Goal: Task Accomplishment & Management: Complete application form

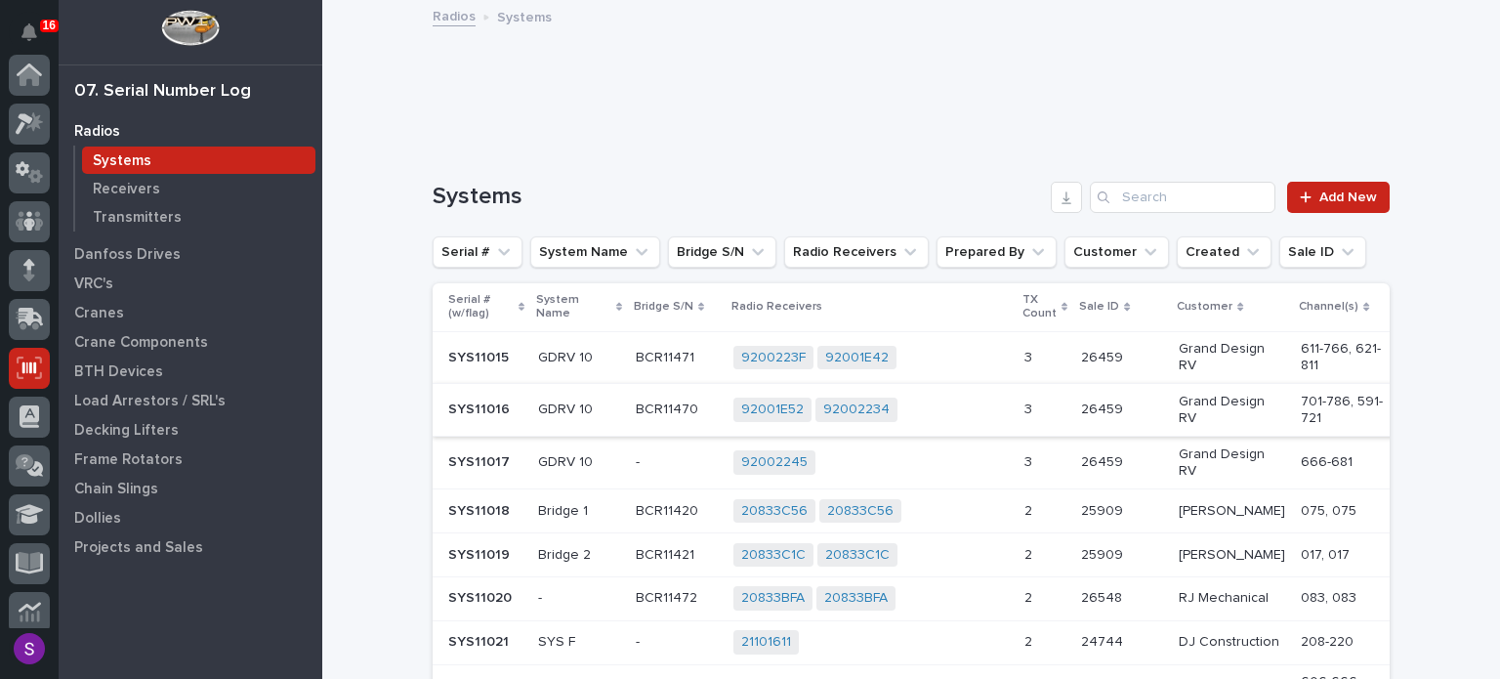
scroll to position [293, 0]
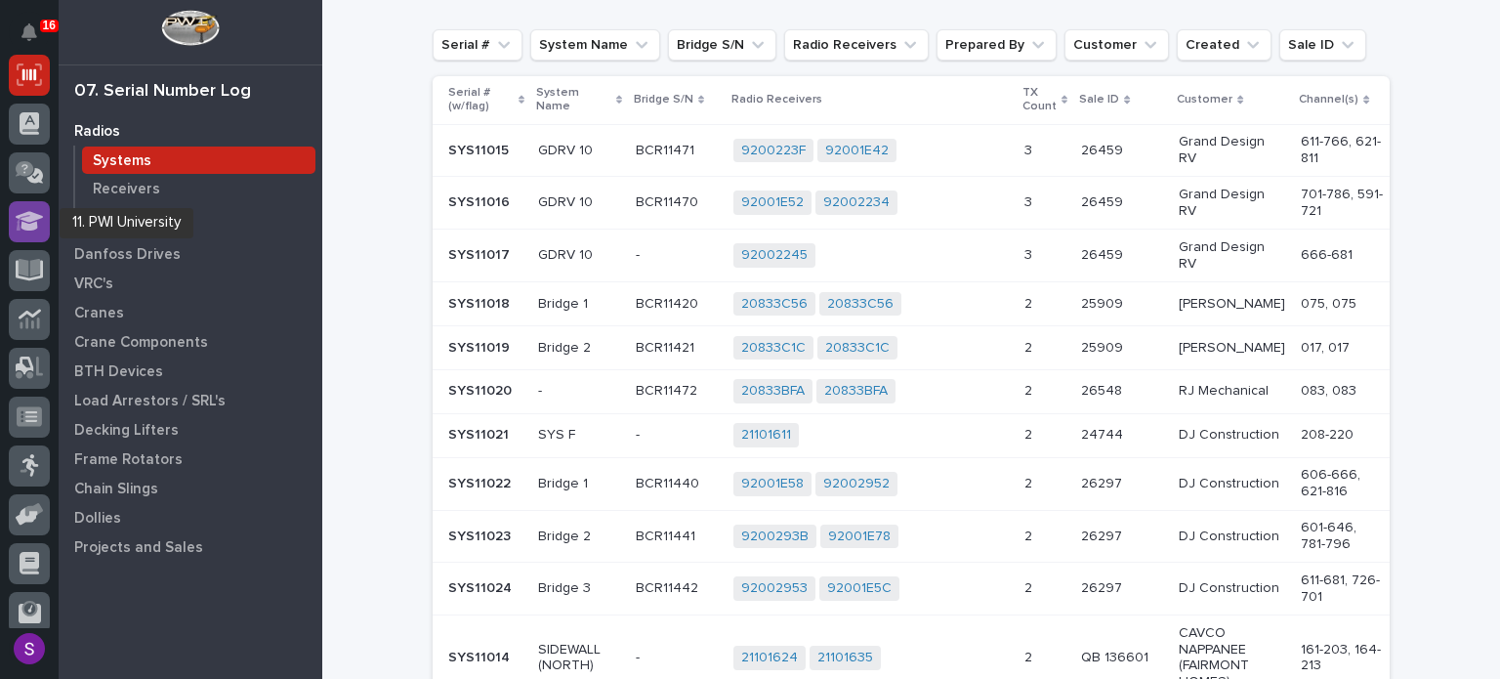
click at [42, 211] on icon at bounding box center [30, 221] width 28 height 22
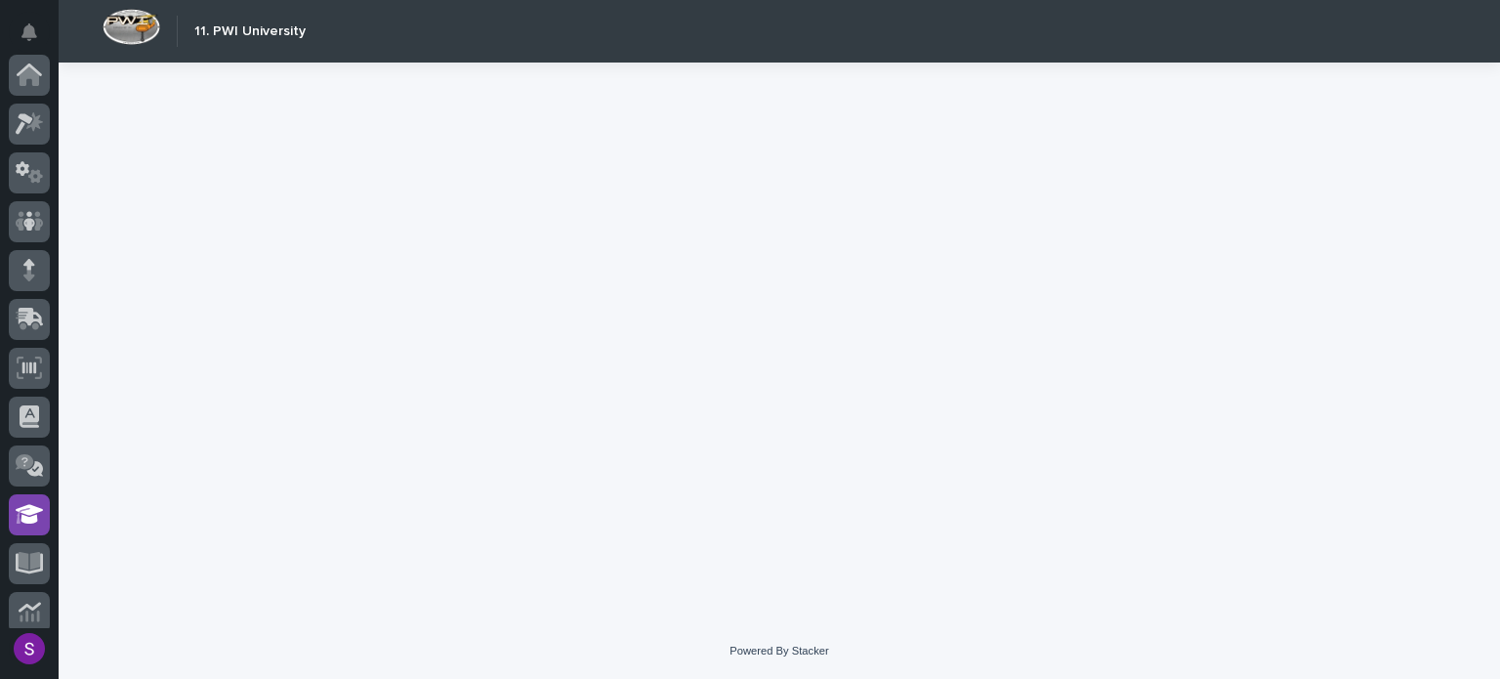
scroll to position [439, 0]
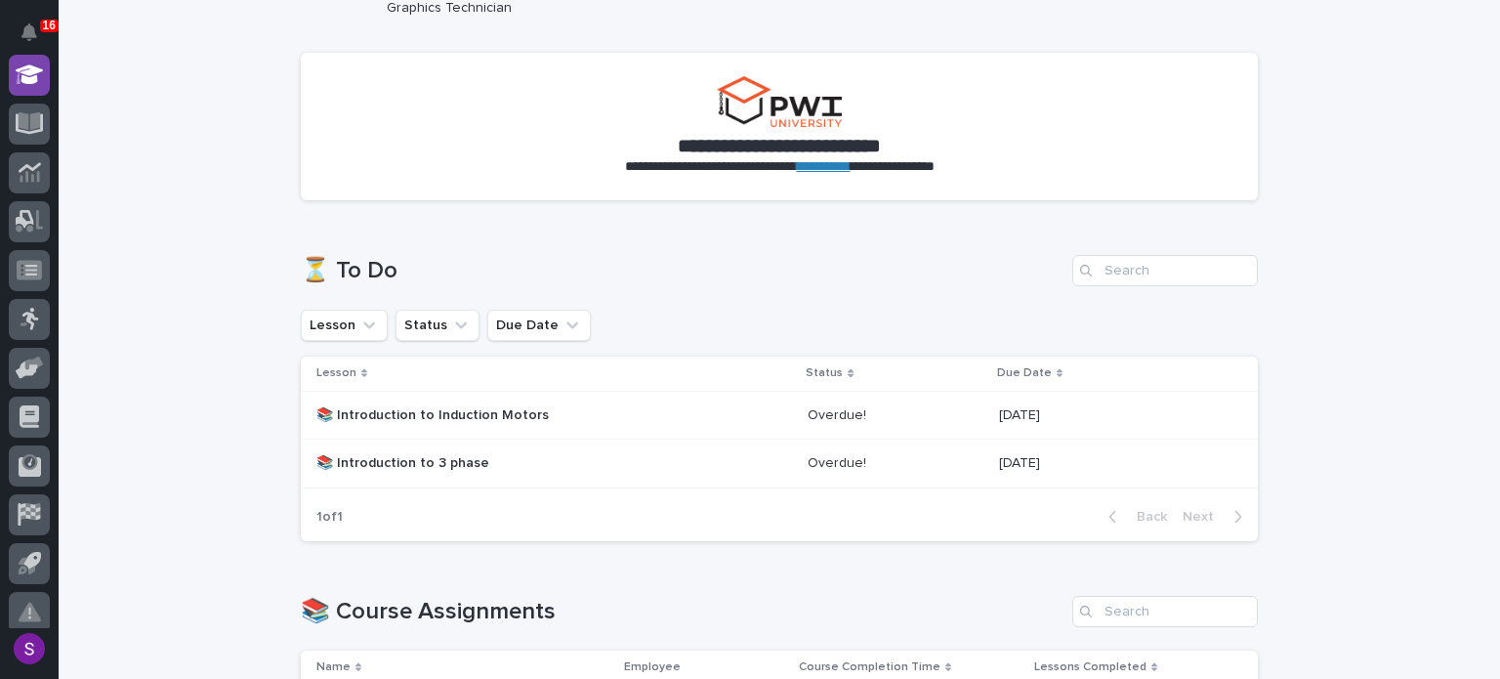
scroll to position [195, 0]
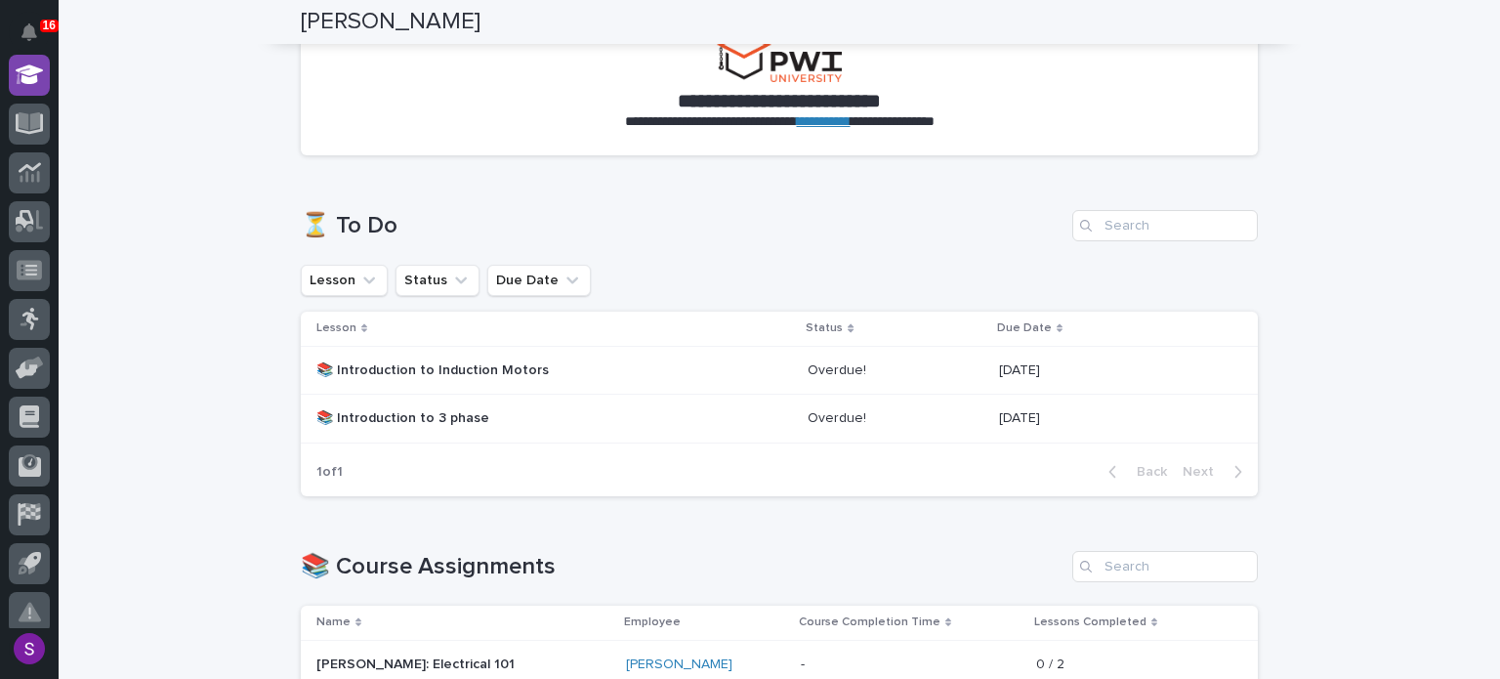
click at [929, 370] on p at bounding box center [894, 370] width 175 height 17
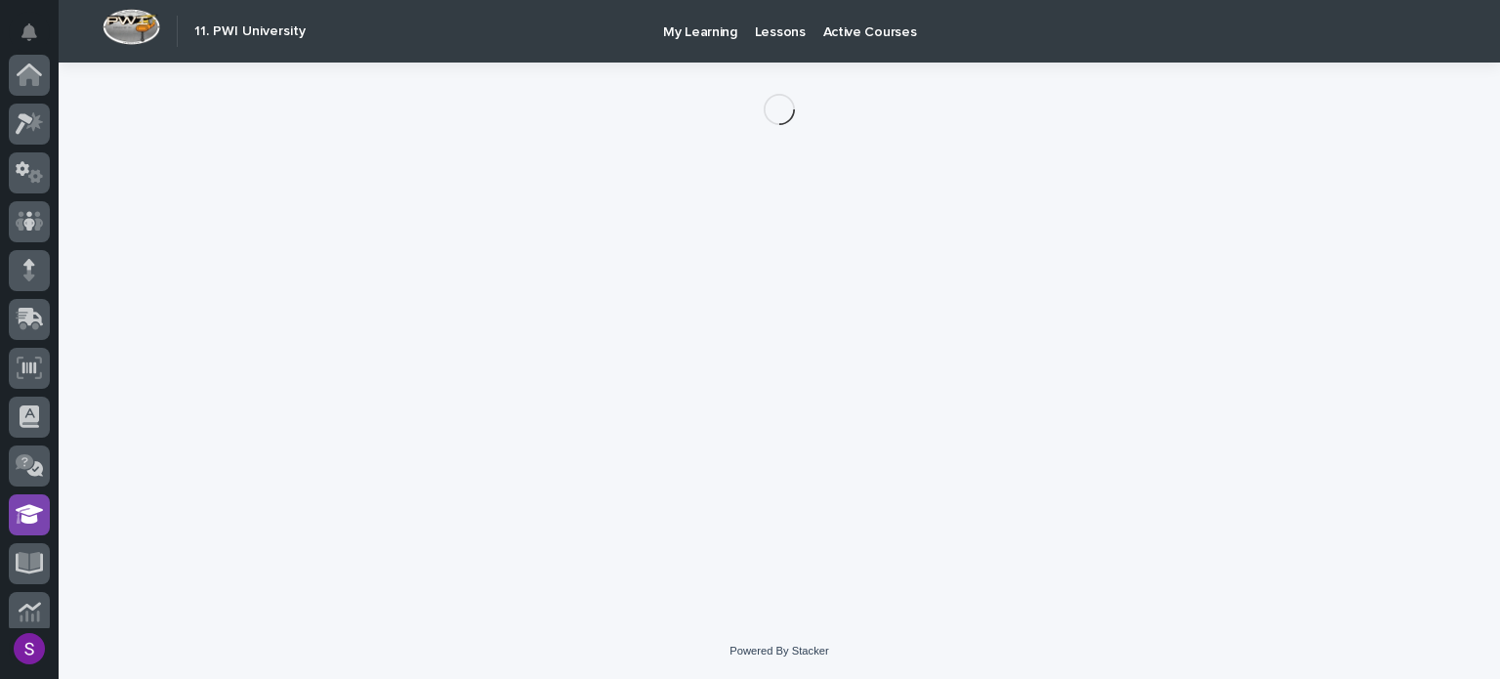
scroll to position [439, 0]
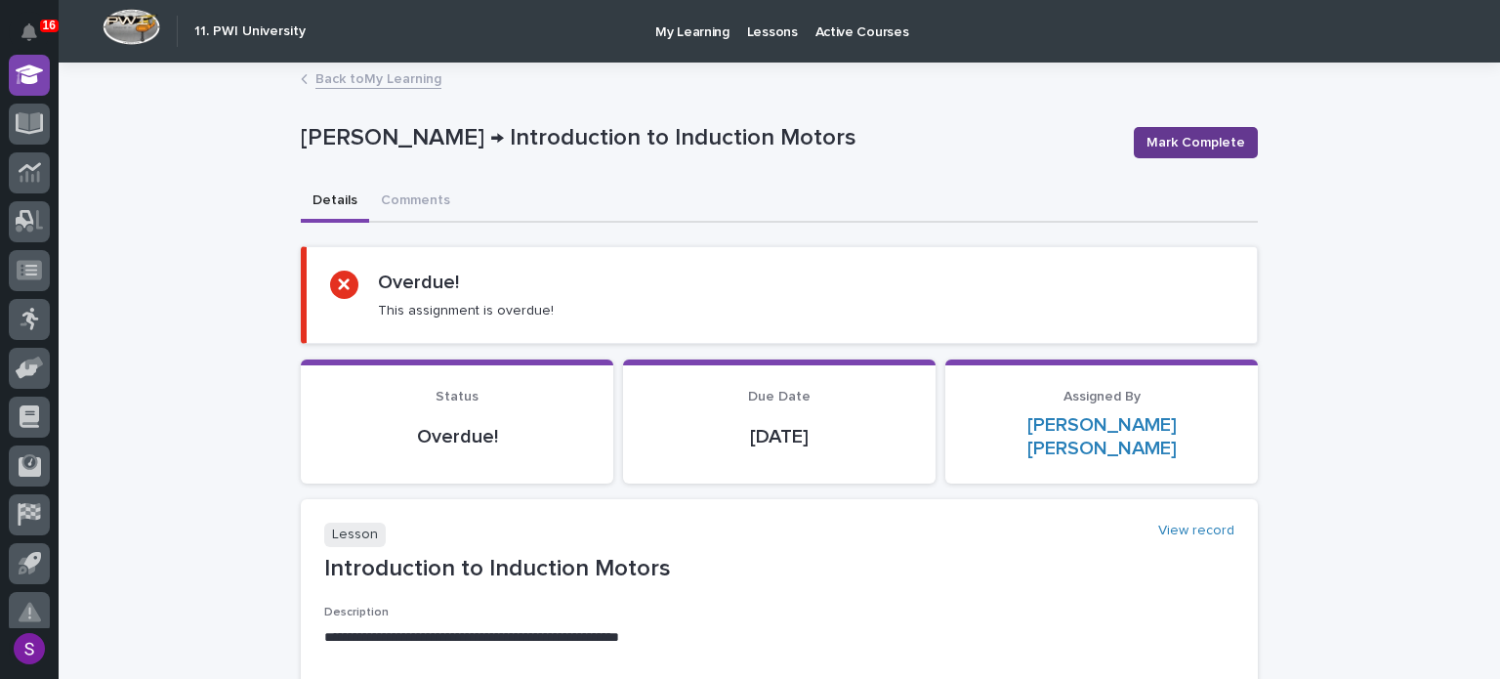
click at [1199, 140] on span "Mark Complete" at bounding box center [1195, 143] width 99 height 20
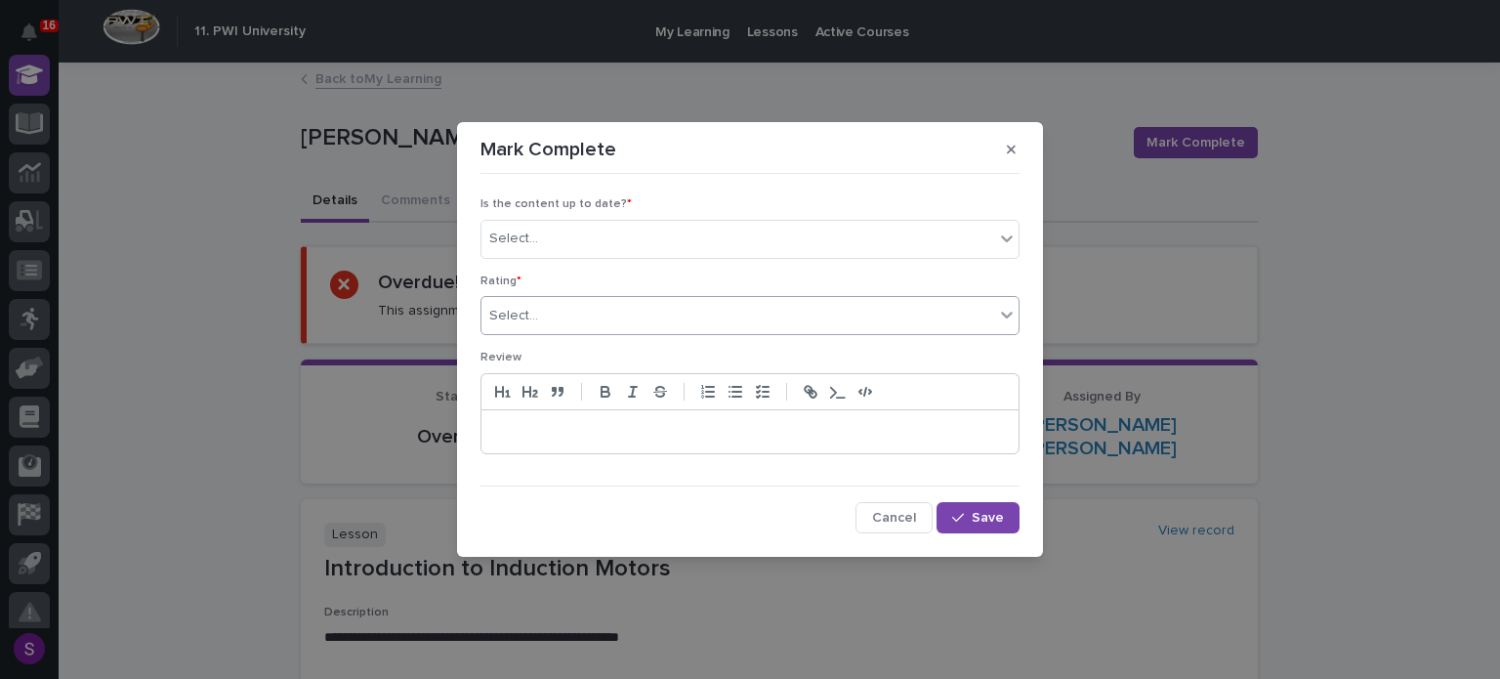
click at [621, 319] on div "Select..." at bounding box center [737, 316] width 513 height 32
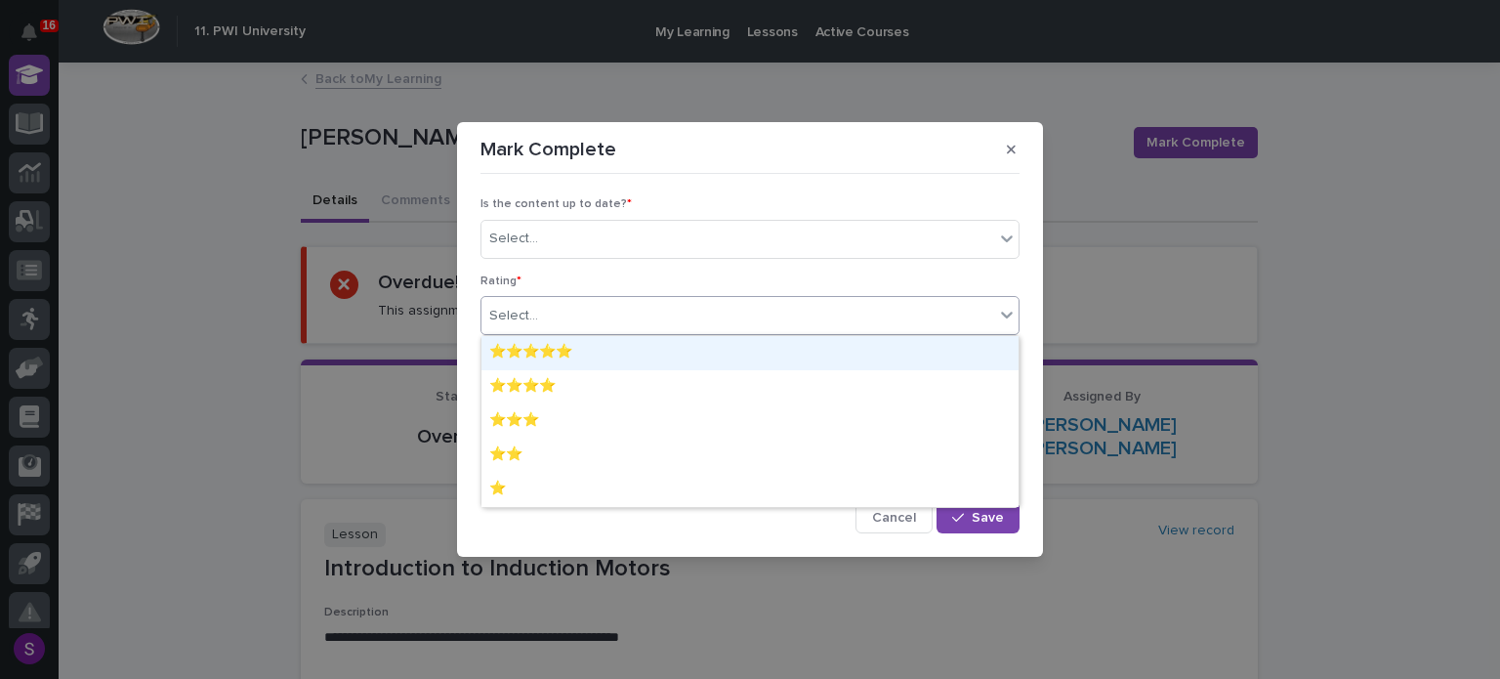
click at [614, 350] on div "⭐⭐⭐⭐⭐" at bounding box center [749, 353] width 537 height 34
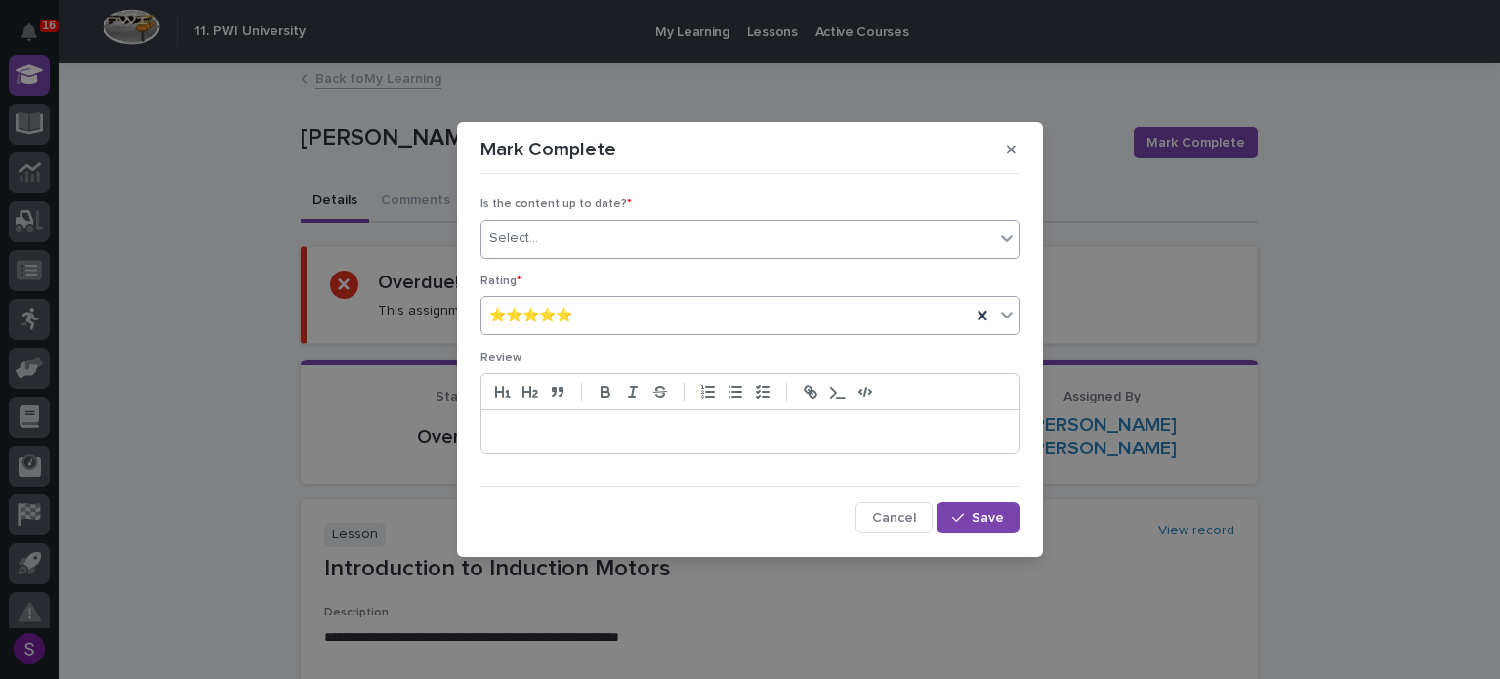
click at [649, 234] on div "Select..." at bounding box center [737, 239] width 513 height 32
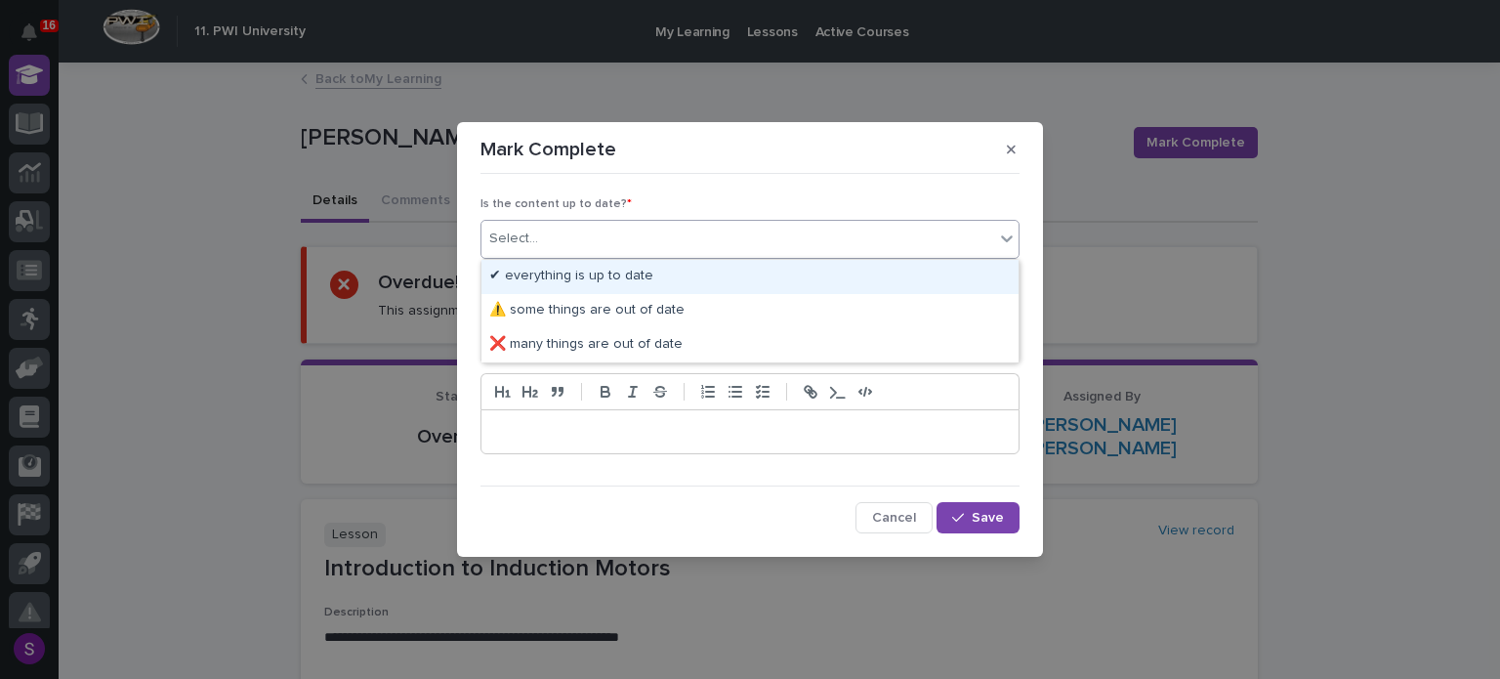
click at [692, 275] on div "✔ everything is up to date" at bounding box center [749, 277] width 537 height 34
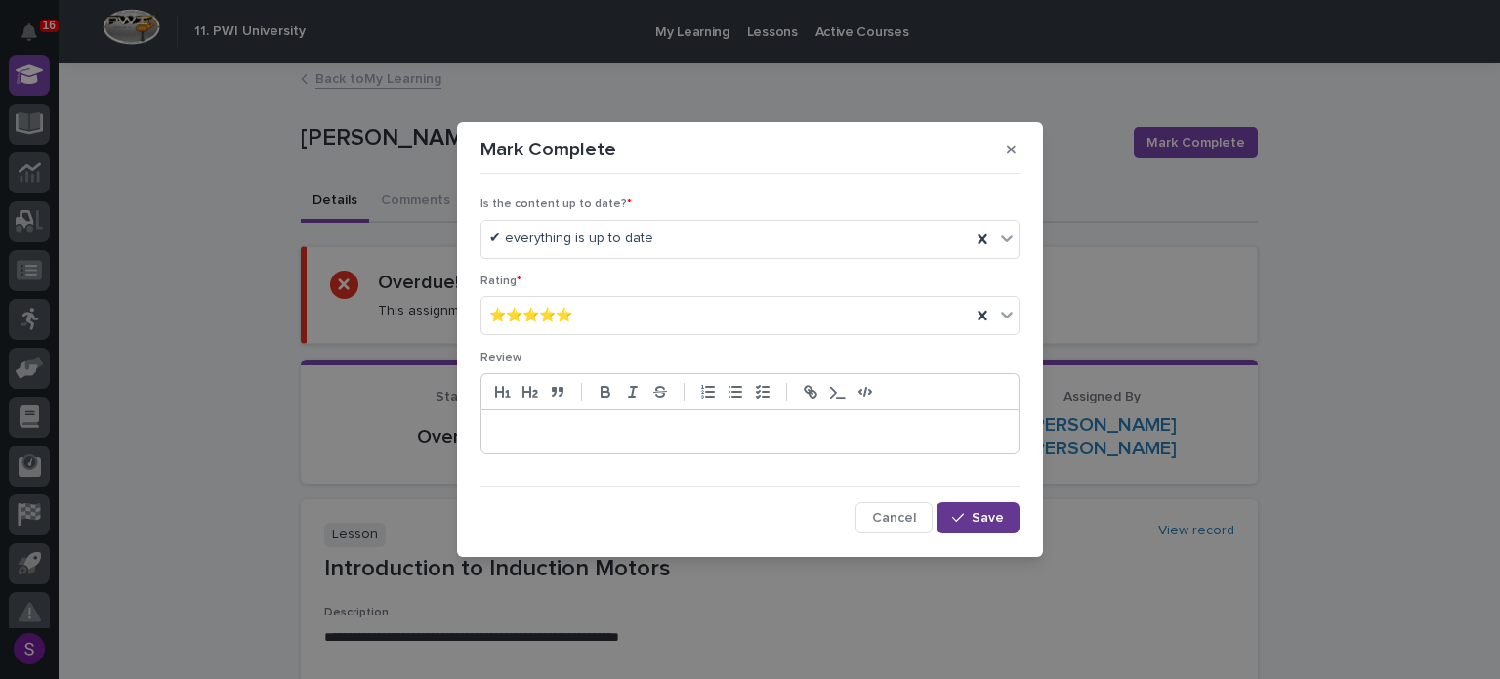
click at [999, 526] on button "Save" at bounding box center [977, 517] width 83 height 31
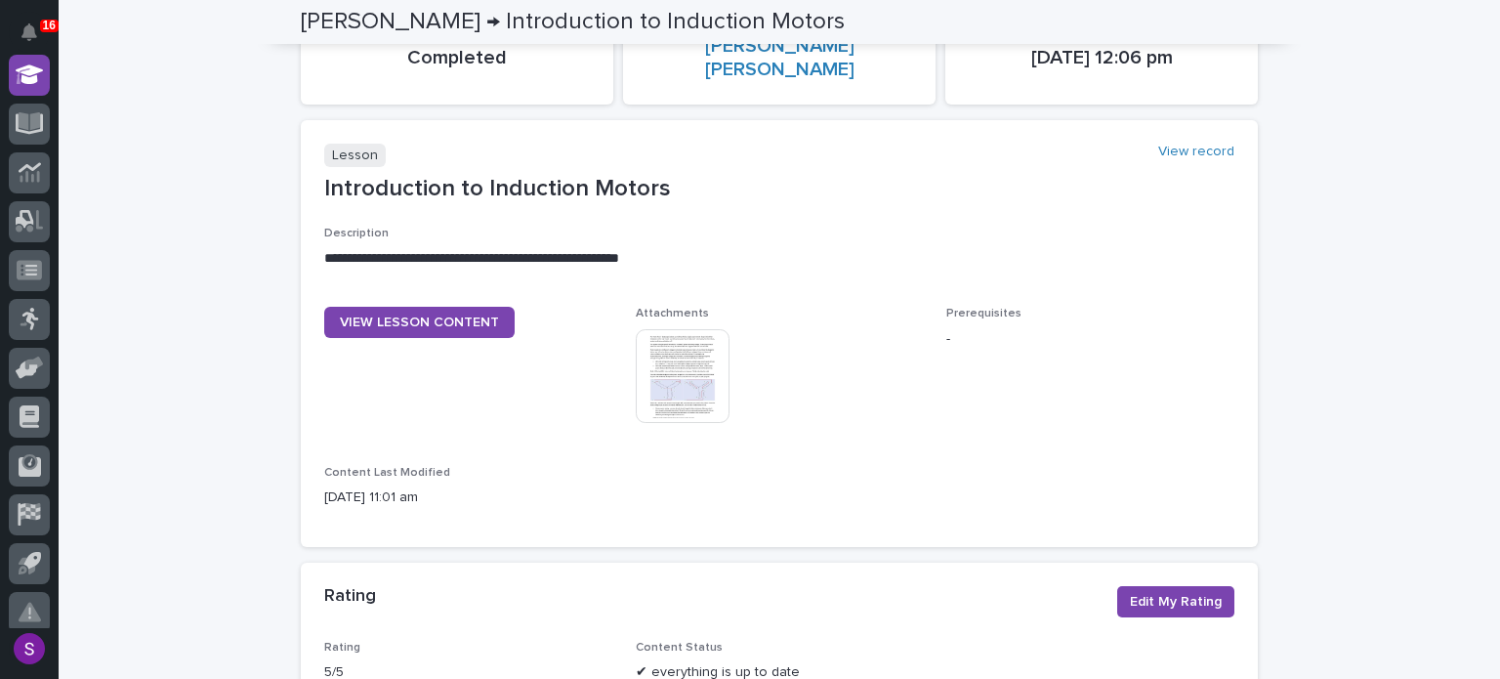
scroll to position [0, 0]
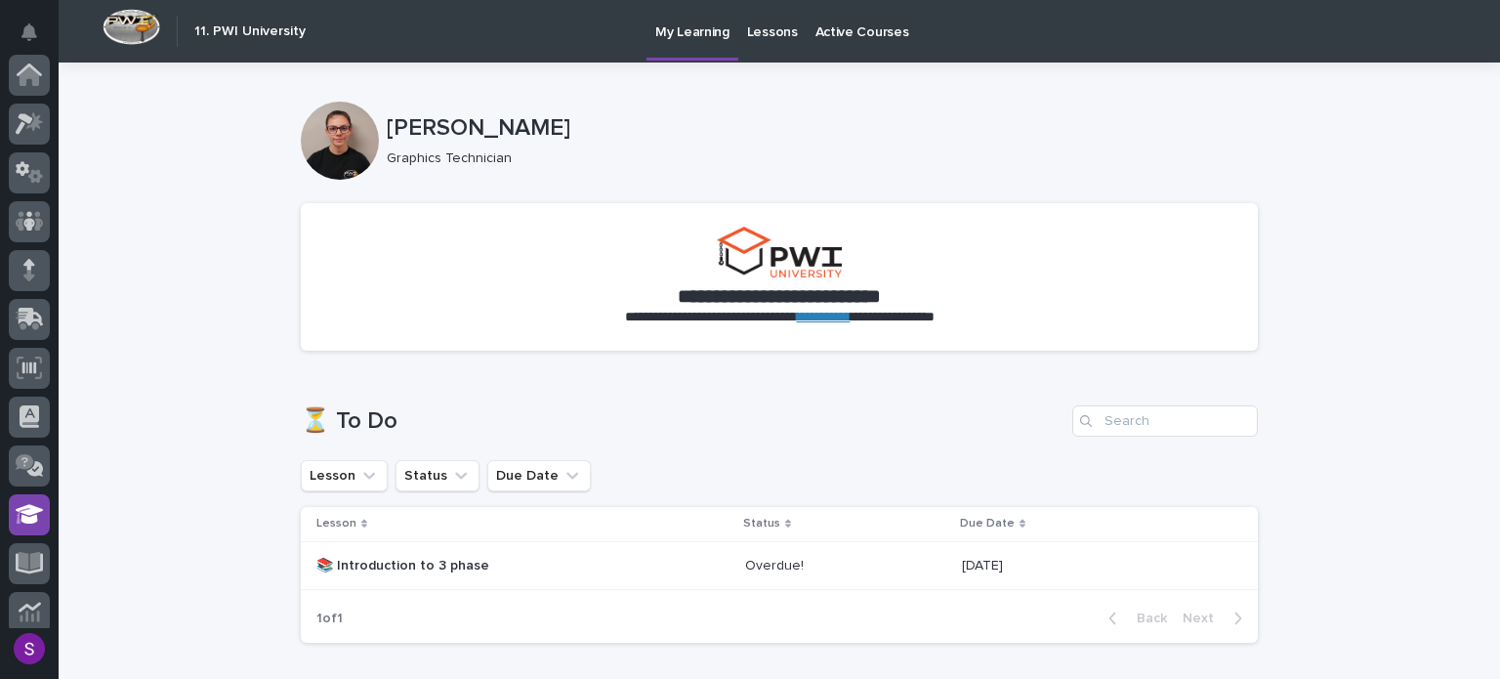
scroll to position [439, 0]
click at [1039, 550] on div "[DATE] [DATE]" at bounding box center [1062, 566] width 201 height 32
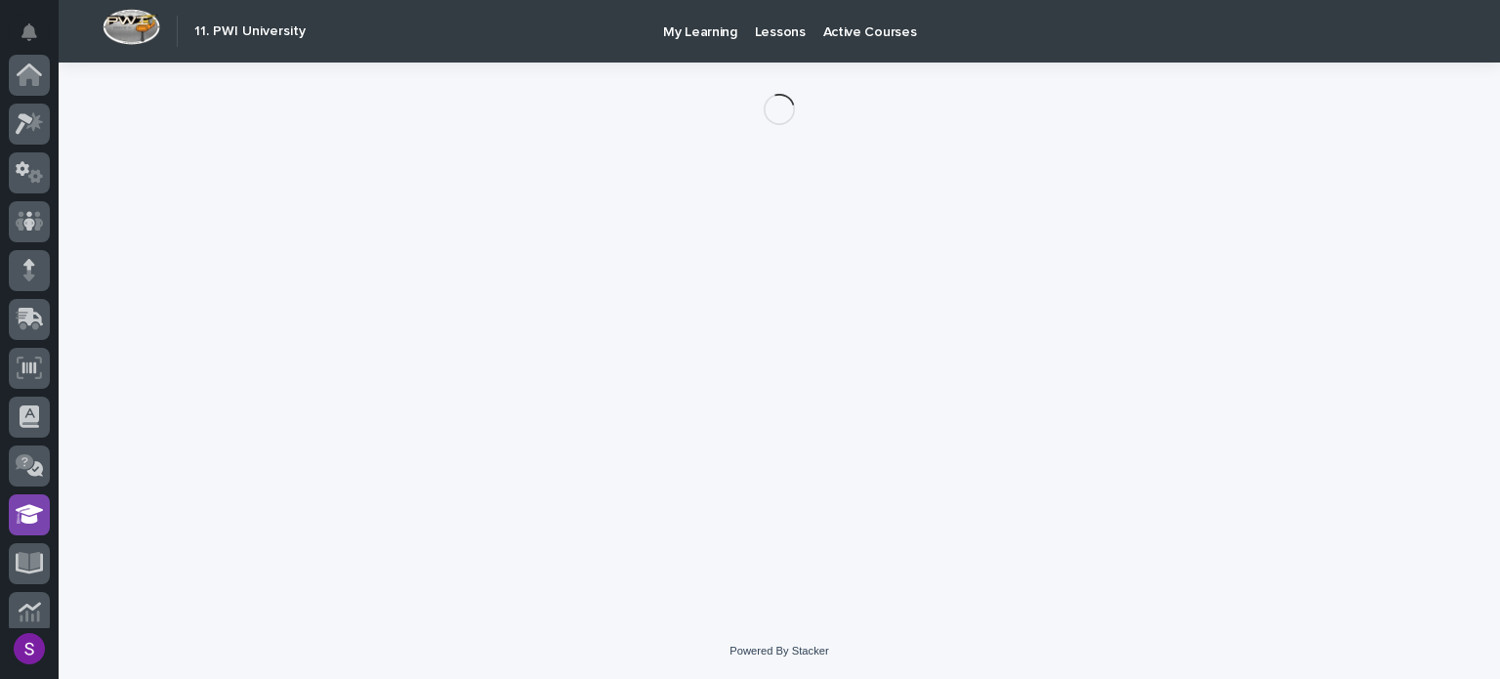
scroll to position [439, 0]
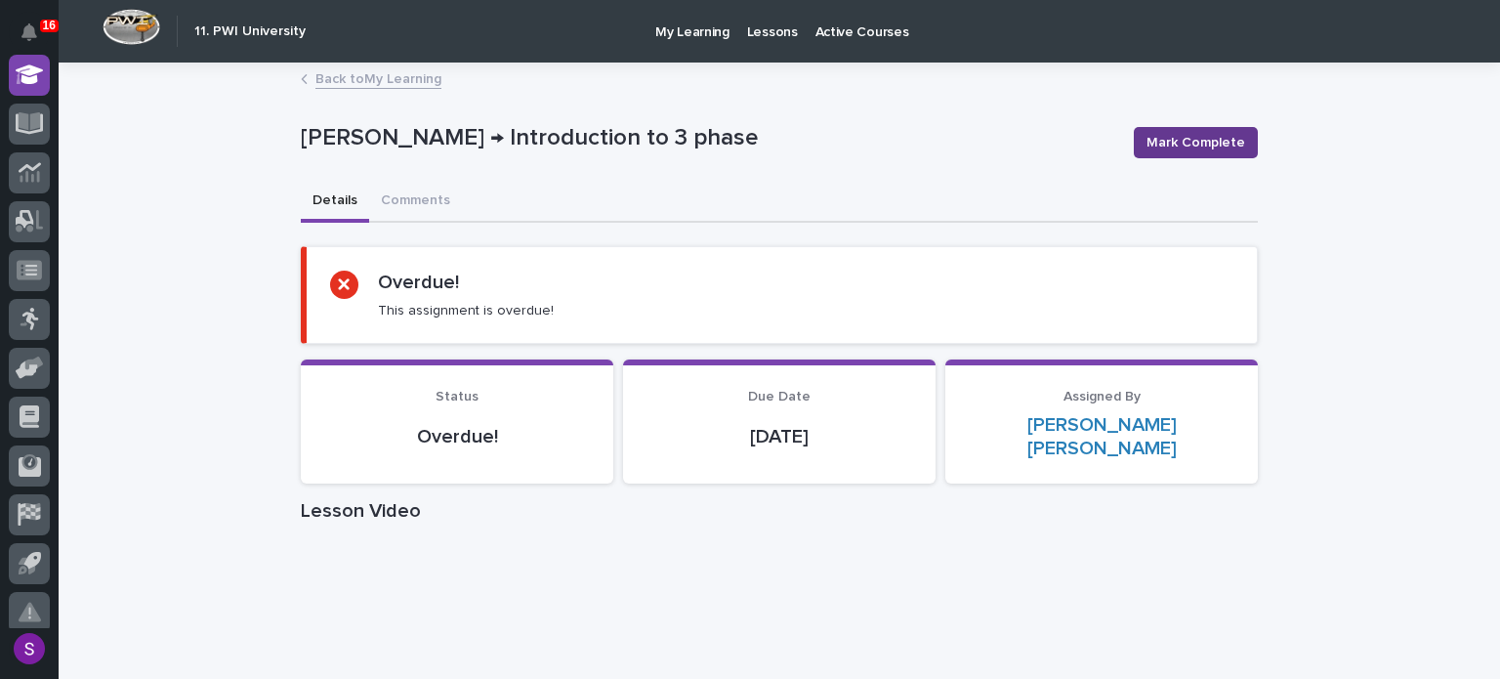
click at [1203, 147] on span "Mark Complete" at bounding box center [1195, 143] width 99 height 20
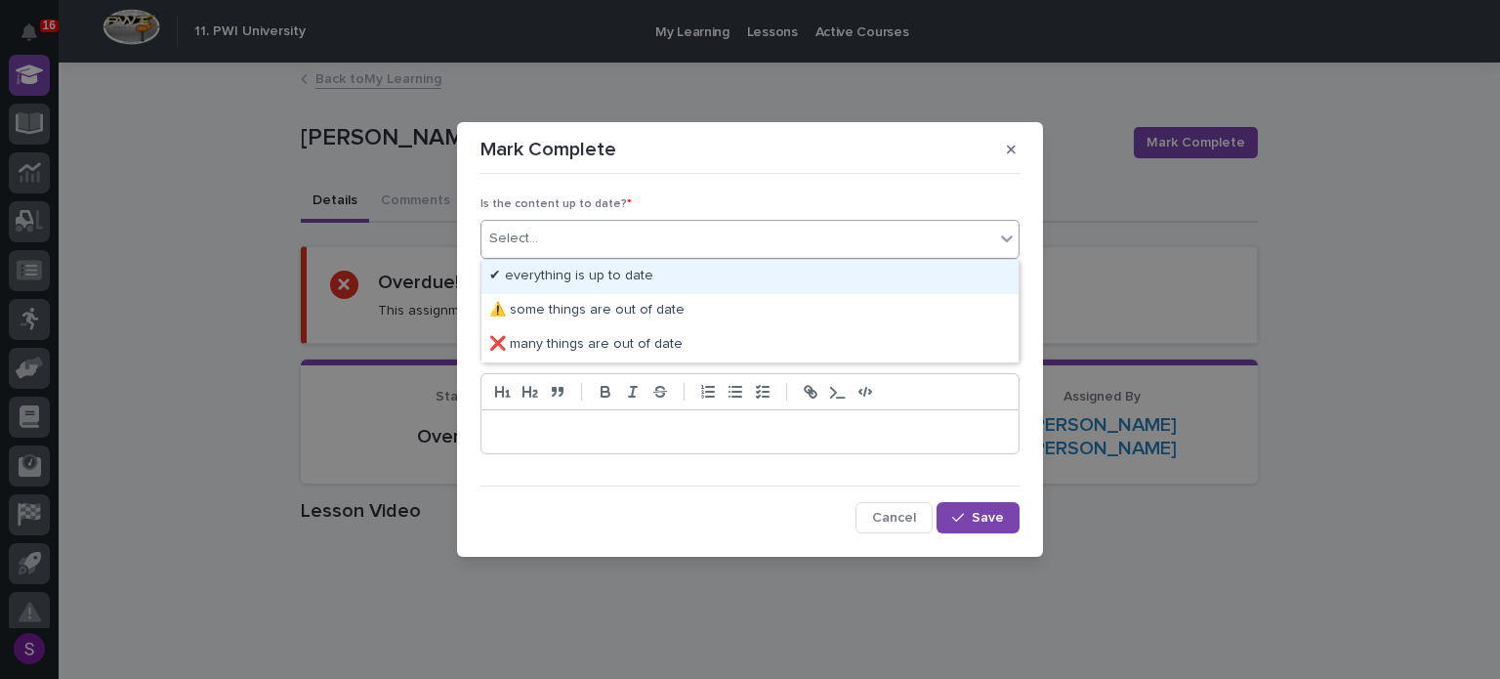
click at [570, 246] on div "Select..." at bounding box center [737, 239] width 513 height 32
click at [605, 279] on div "✔ everything is up to date" at bounding box center [749, 277] width 537 height 34
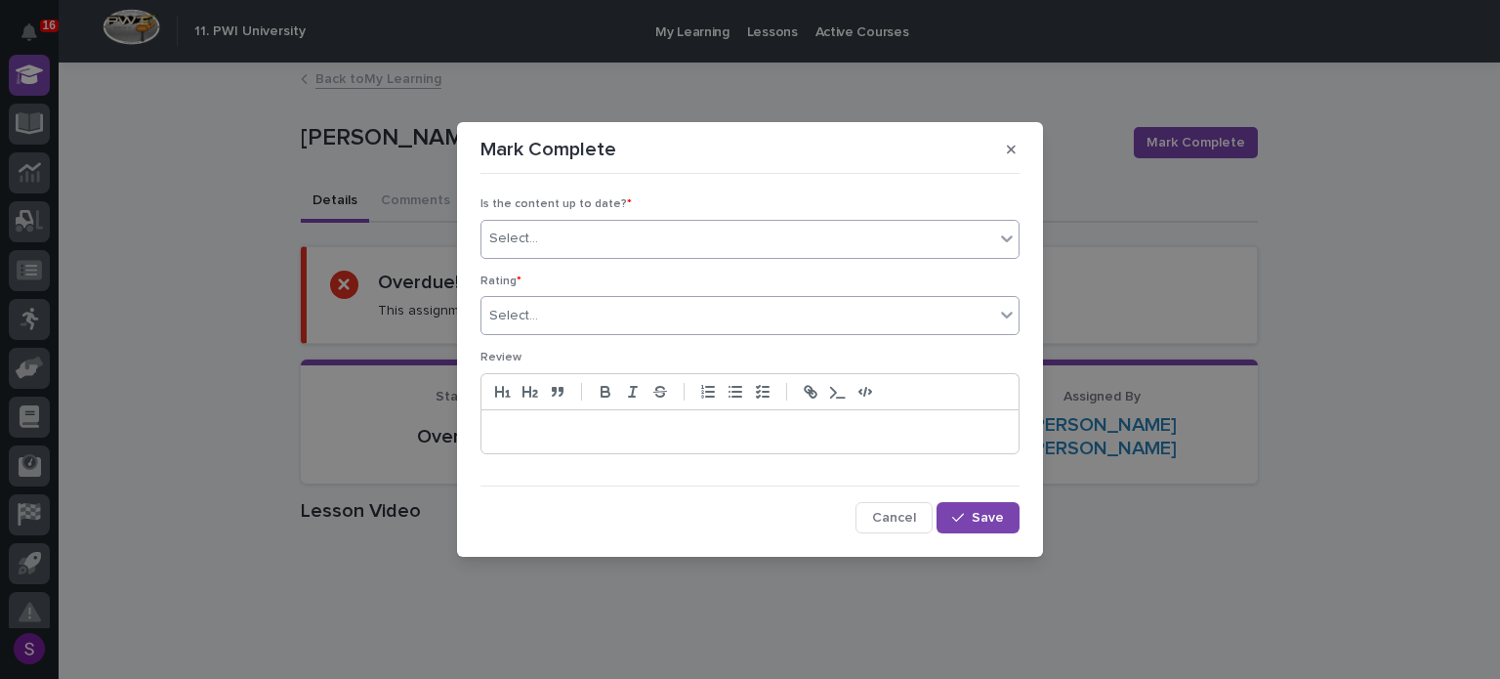
click at [613, 306] on div "Select..." at bounding box center [737, 316] width 513 height 32
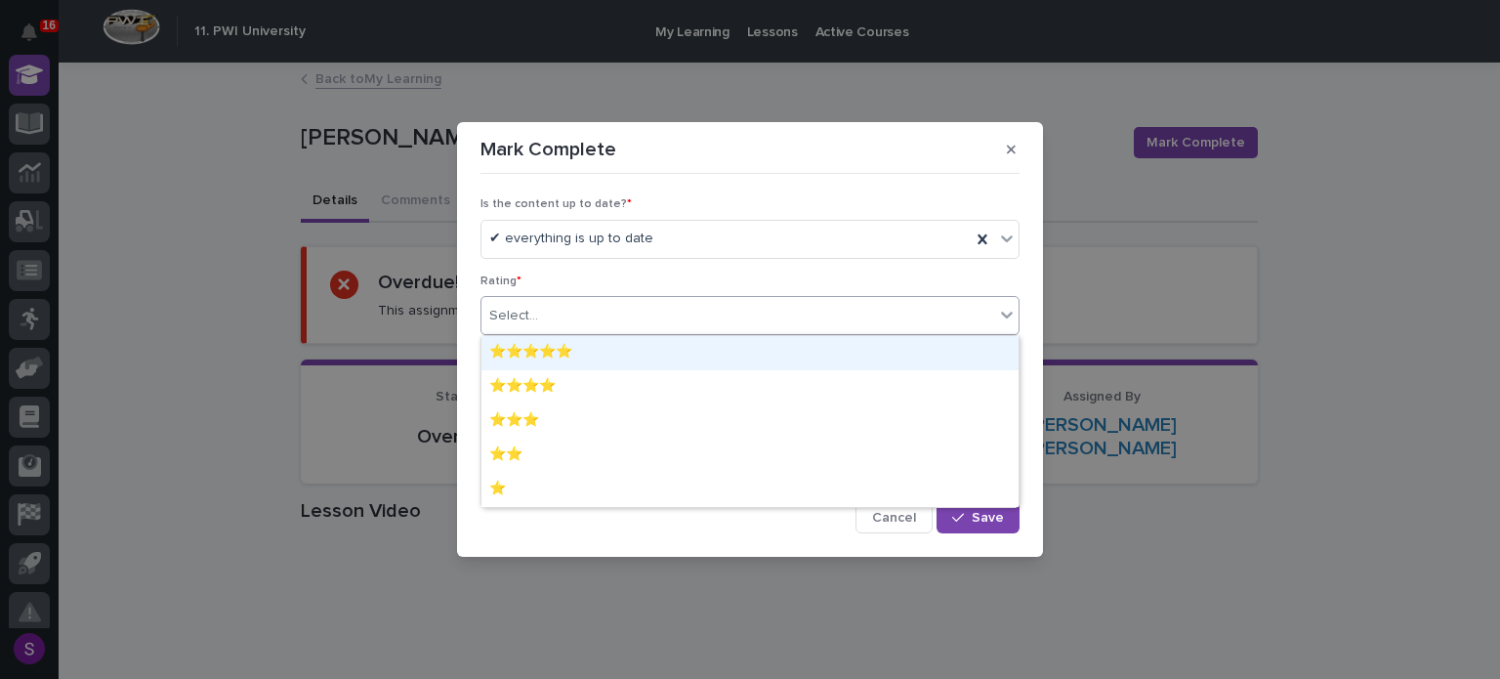
click at [615, 365] on div "⭐⭐⭐⭐⭐" at bounding box center [749, 353] width 537 height 34
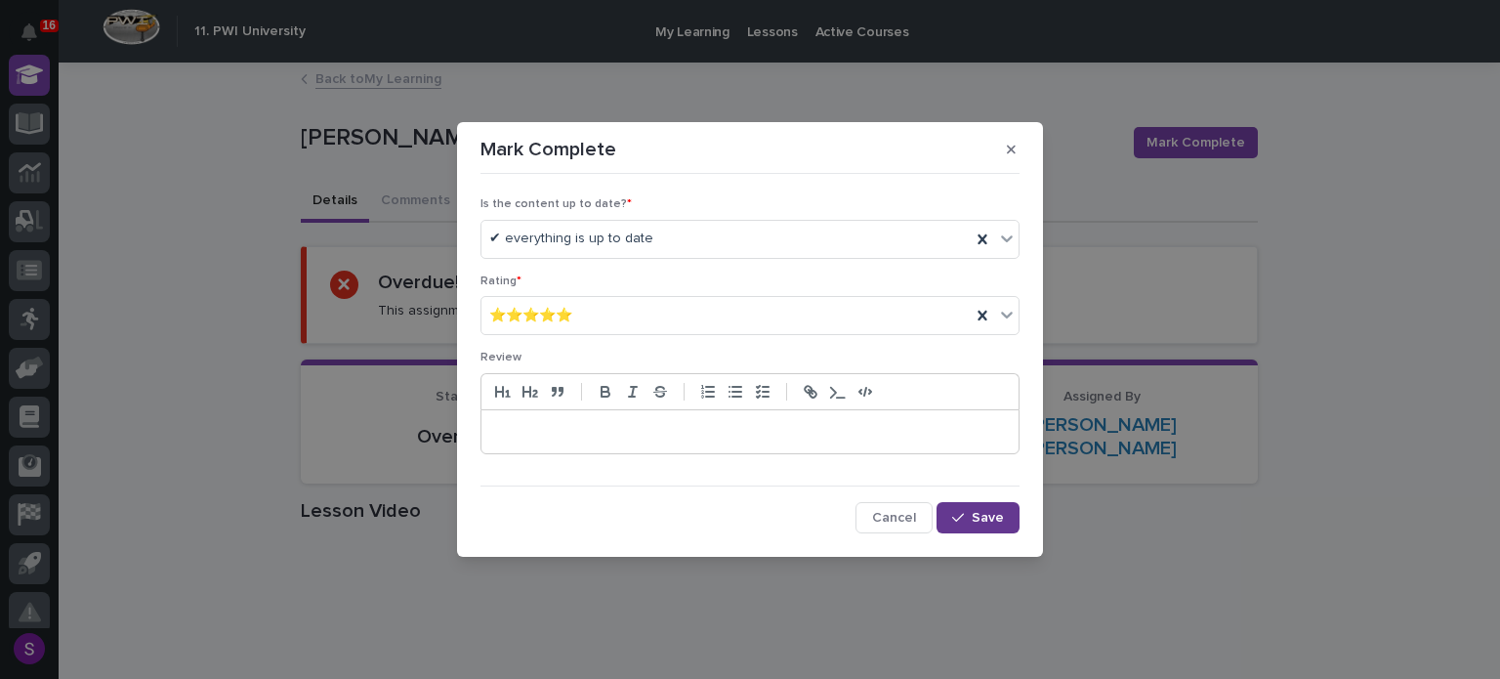
click at [979, 523] on button "Save" at bounding box center [977, 517] width 83 height 31
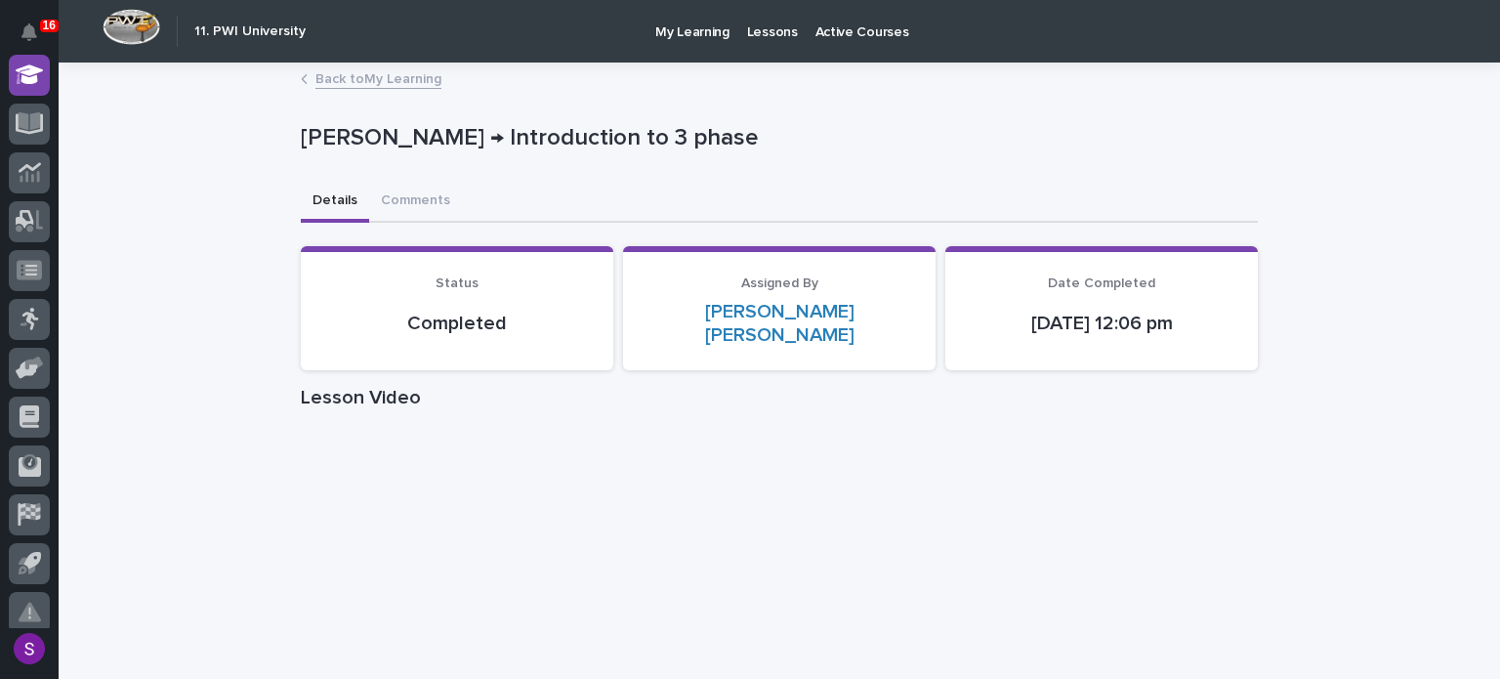
click at [402, 75] on link "Back to My Learning" at bounding box center [378, 77] width 126 height 22
